Goal: Information Seeking & Learning: Find specific fact

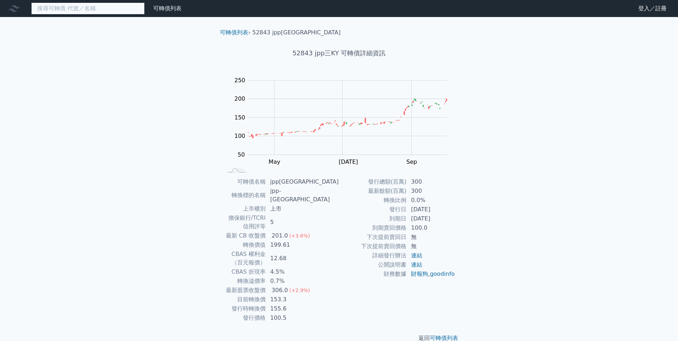
click at [59, 11] on input at bounding box center [87, 8] width 113 height 12
type input "2"
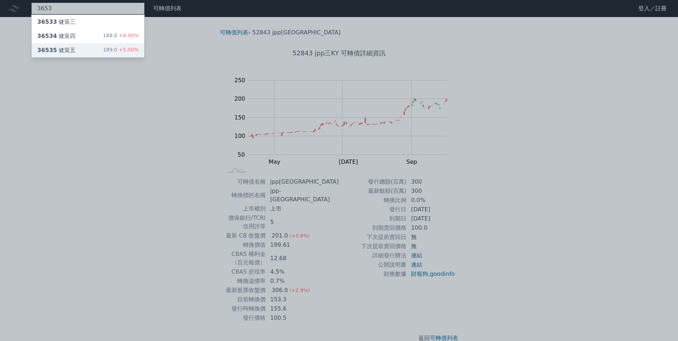
type input "3653"
click at [95, 51] on div "36535 健策五 189.0 +5.00%" at bounding box center [88, 50] width 113 height 14
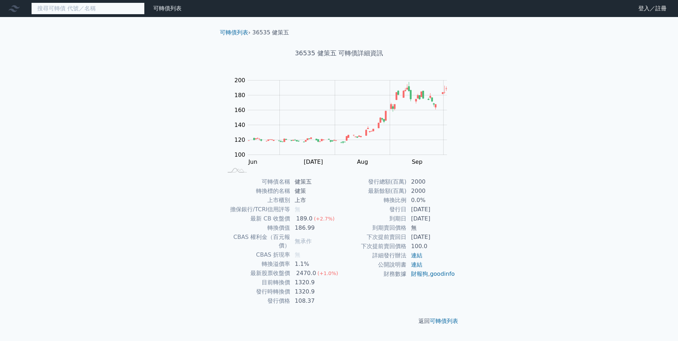
click at [76, 11] on input at bounding box center [87, 8] width 113 height 12
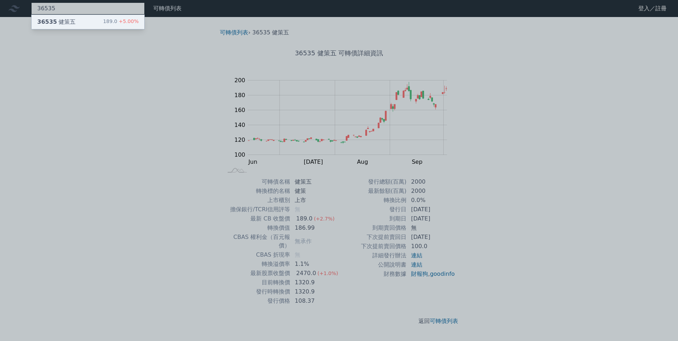
type input "36535"
click at [77, 23] on div "36535 健策五 189.0 +5.00%" at bounding box center [88, 22] width 113 height 14
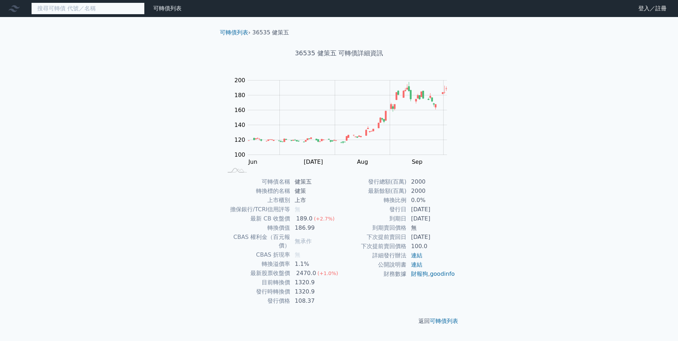
click at [92, 9] on input at bounding box center [87, 8] width 113 height 12
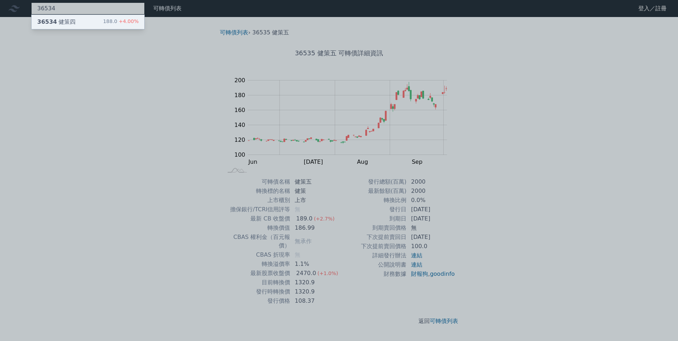
type input "36534"
click at [60, 24] on div "36534 健策四" at bounding box center [56, 22] width 38 height 9
